Goal: Task Accomplishment & Management: Complete application form

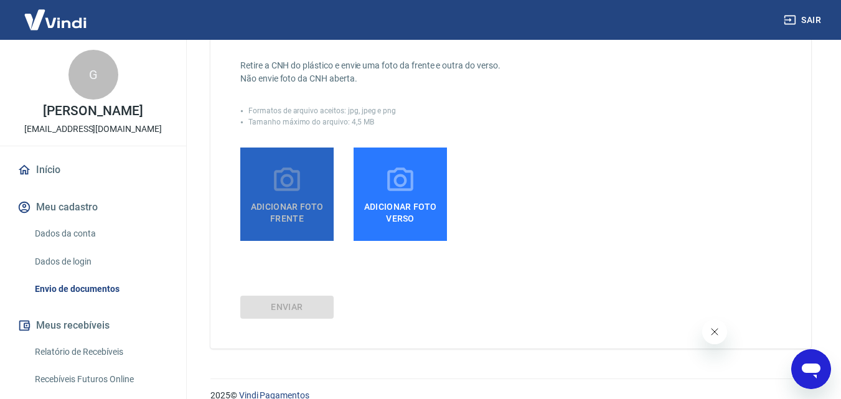
click at [289, 219] on span "Adicionar foto frente" at bounding box center [286, 210] width 83 height 28
click at [0, 0] on input "Adicionar foto frente" at bounding box center [0, 0] width 0 height 0
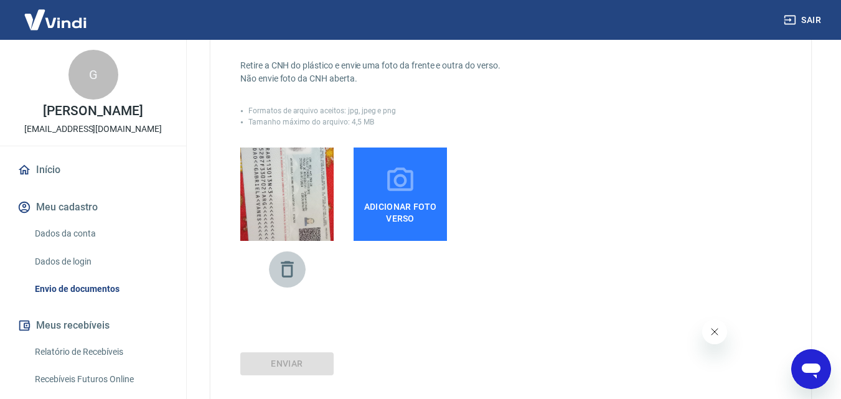
click at [283, 271] on icon "button" at bounding box center [287, 269] width 12 height 16
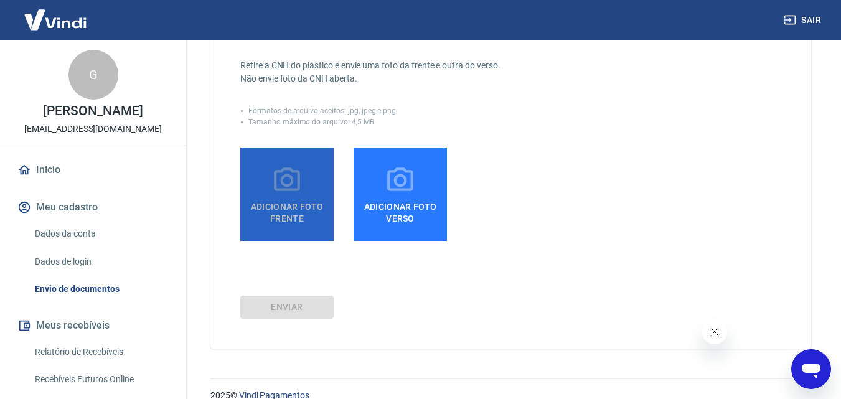
click at [292, 200] on span "Adicionar foto frente" at bounding box center [286, 210] width 83 height 28
click at [0, 0] on input "Adicionar foto frente" at bounding box center [0, 0] width 0 height 0
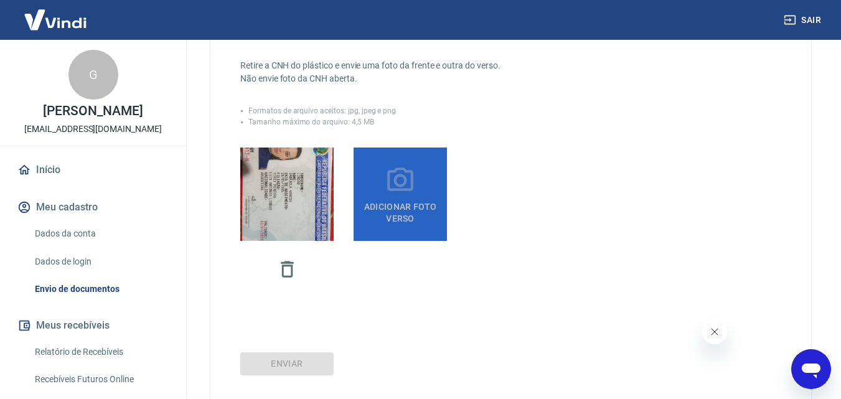
click at [382, 211] on span "Adicionar foto verso" at bounding box center [400, 210] width 83 height 28
click at [0, 0] on input "Adicionar foto verso" at bounding box center [0, 0] width 0 height 0
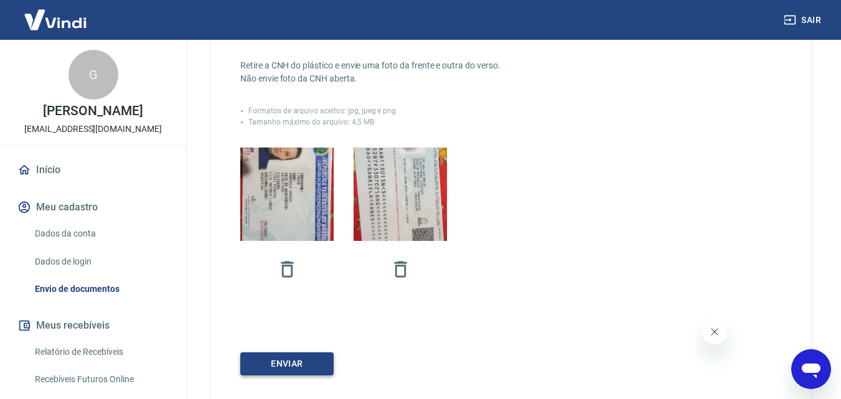
click at [278, 361] on button "Enviar" at bounding box center [286, 364] width 93 height 23
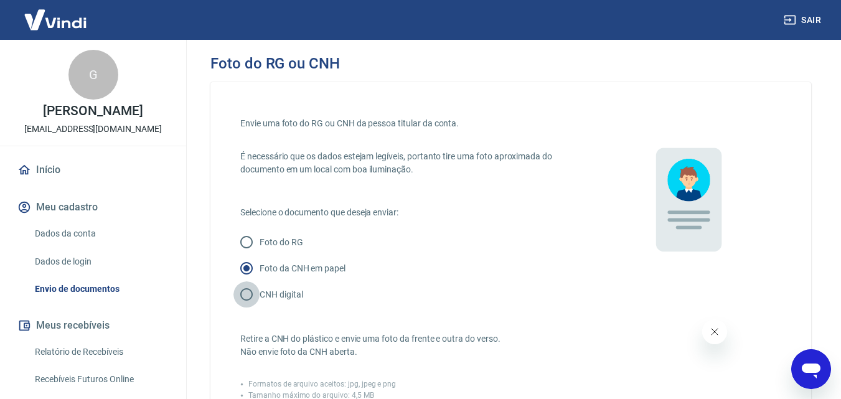
click at [248, 299] on input "CNH digital" at bounding box center [247, 295] width 26 height 26
radio input "true"
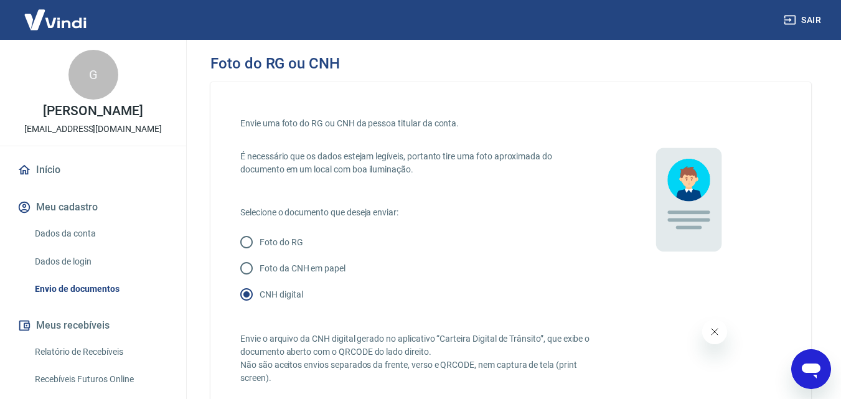
scroll to position [318, 0]
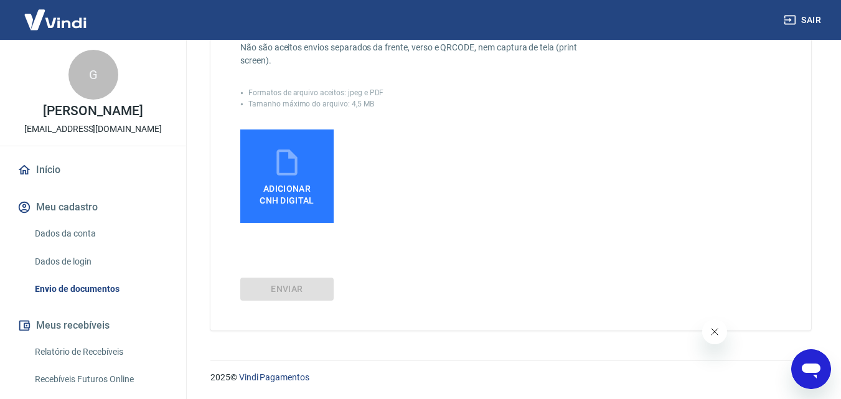
click at [305, 197] on span "Adicionar CNH Digital" at bounding box center [287, 195] width 55 height 22
click at [0, 0] on input "Adicionar CNH Digital" at bounding box center [0, 0] width 0 height 0
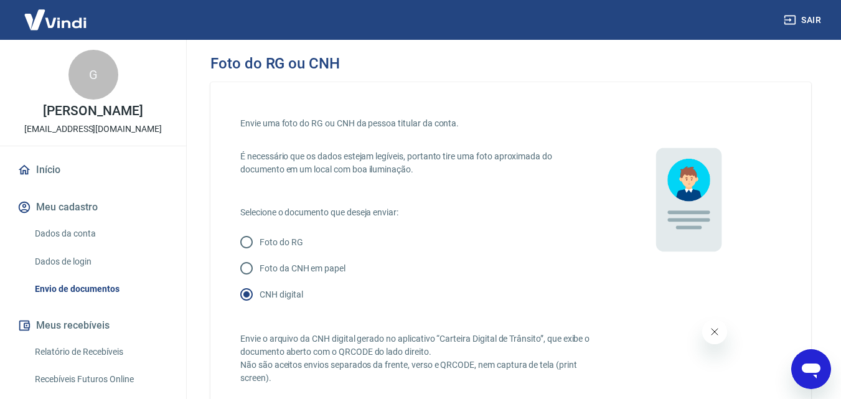
click at [282, 242] on p "Foto do RG" at bounding box center [282, 242] width 44 height 13
click at [260, 242] on input "Foto do RG" at bounding box center [247, 242] width 26 height 26
radio input "true"
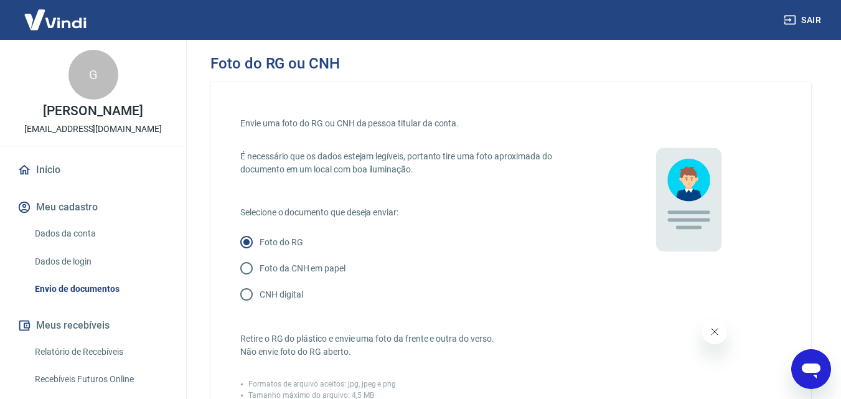
scroll to position [348, 0]
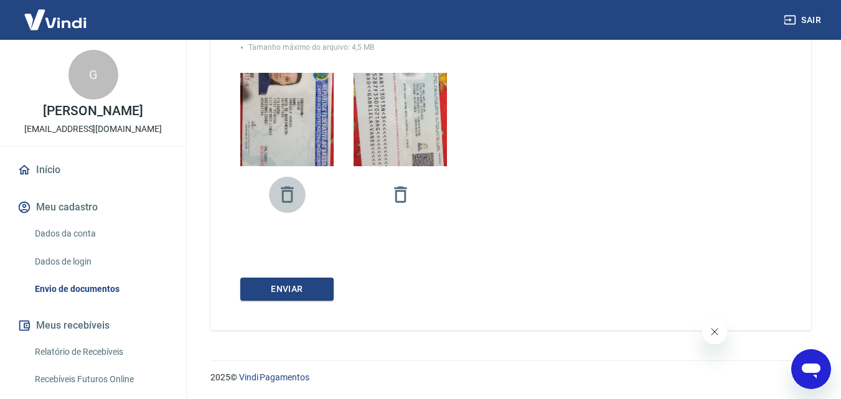
click at [289, 195] on icon "button" at bounding box center [288, 195] width 22 height 22
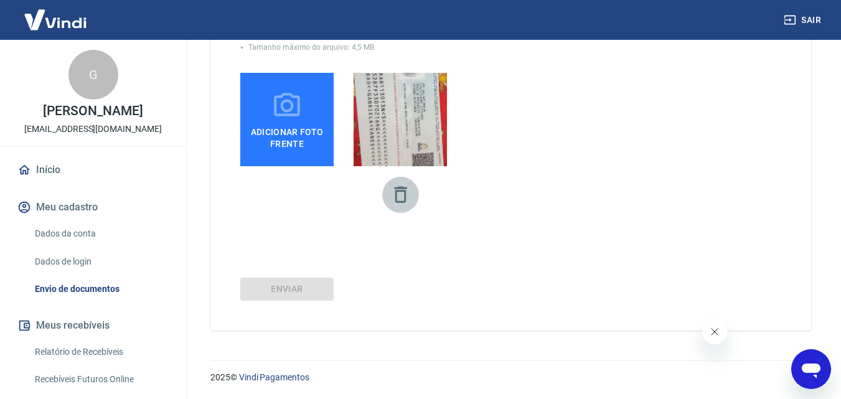
click at [399, 204] on icon "button" at bounding box center [401, 195] width 22 height 22
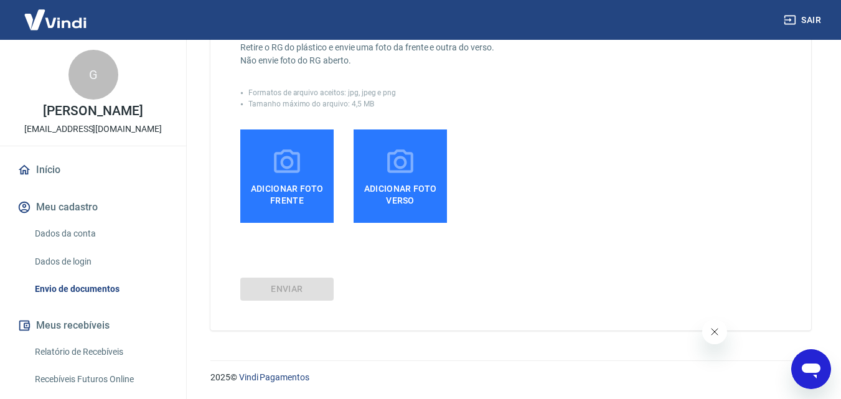
scroll to position [292, 0]
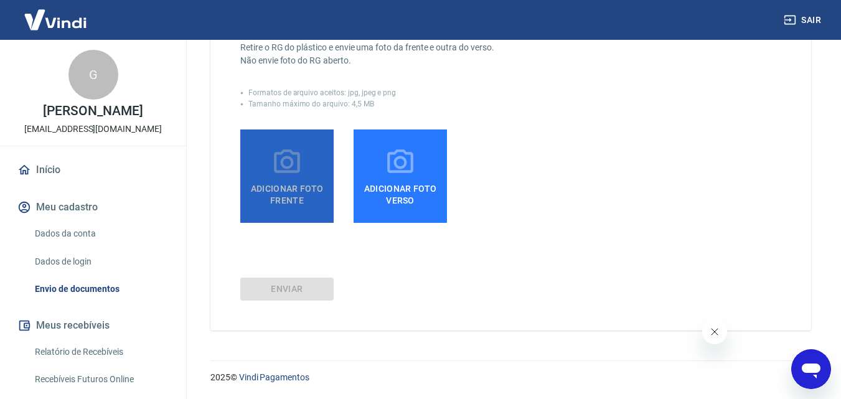
click at [303, 174] on label "Adicionar foto frente" at bounding box center [286, 176] width 93 height 93
click at [0, 0] on input "Adicionar foto frente" at bounding box center [0, 0] width 0 height 0
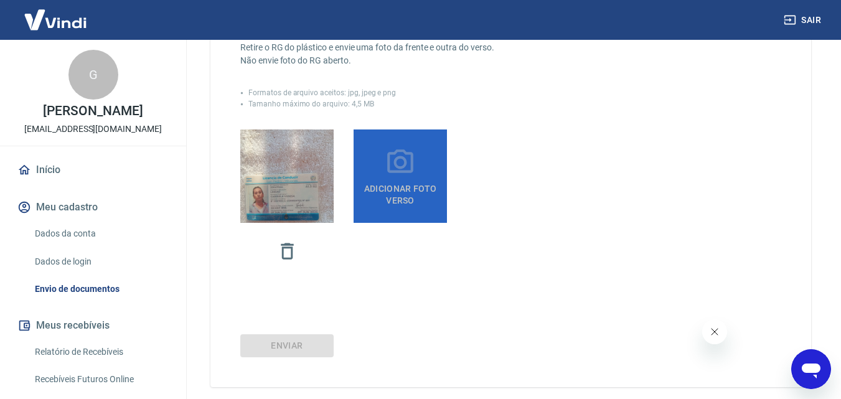
click at [435, 200] on span "Adicionar foto verso" at bounding box center [400, 192] width 83 height 28
click at [0, 0] on input "Adicionar foto verso" at bounding box center [0, 0] width 0 height 0
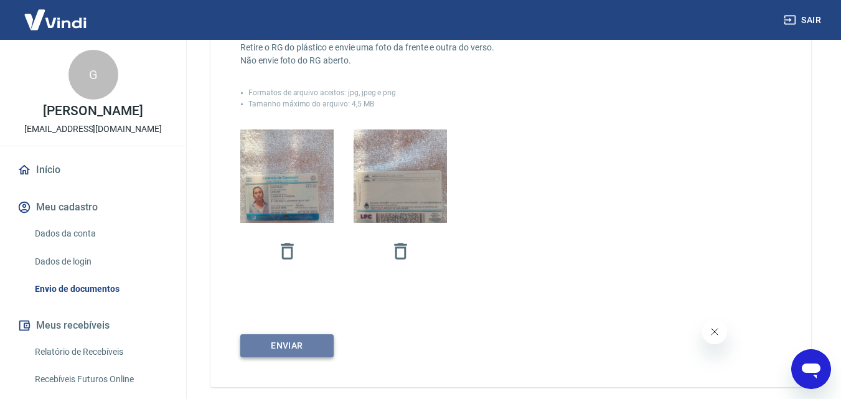
click at [272, 344] on button "Enviar" at bounding box center [286, 345] width 93 height 23
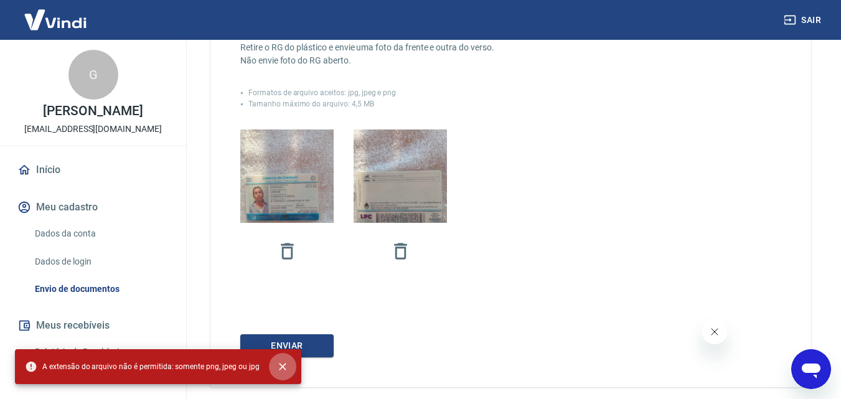
click at [277, 367] on icon "close" at bounding box center [283, 367] width 12 height 12
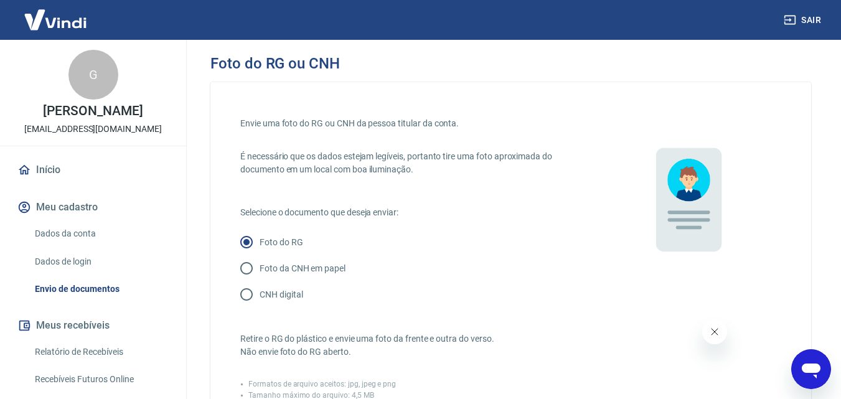
scroll to position [348, 0]
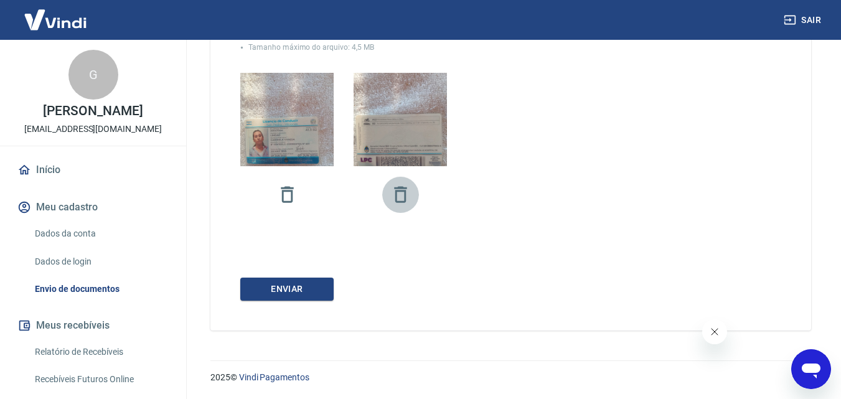
click at [396, 193] on icon "button" at bounding box center [400, 194] width 12 height 16
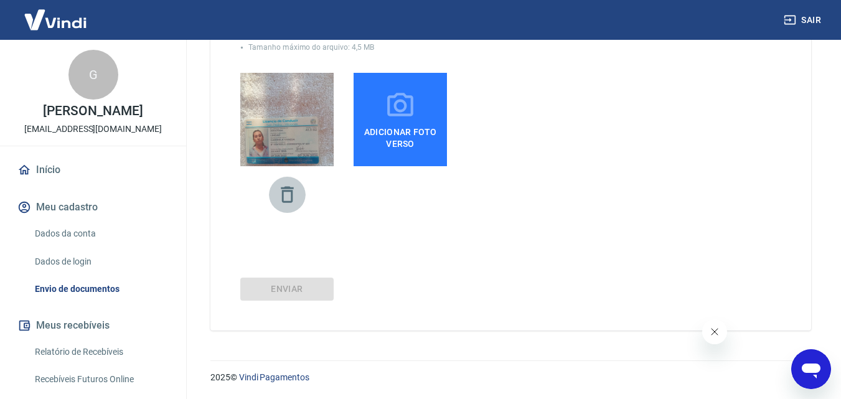
click at [282, 194] on icon "button" at bounding box center [288, 195] width 22 height 22
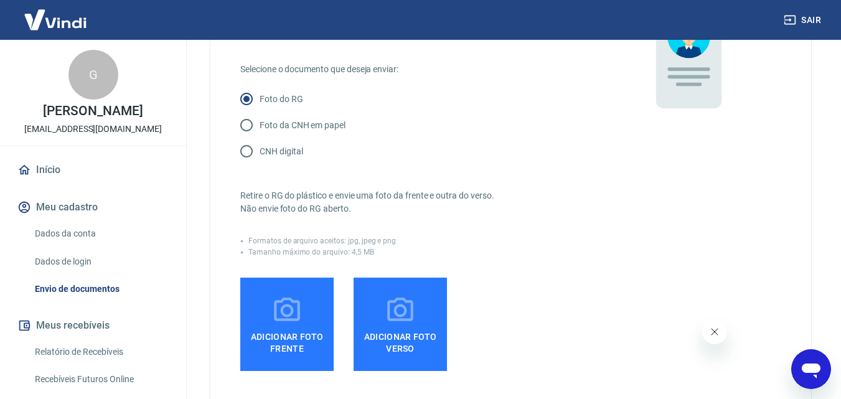
scroll to position [142, 0]
